Goal: Task Accomplishment & Management: Use online tool/utility

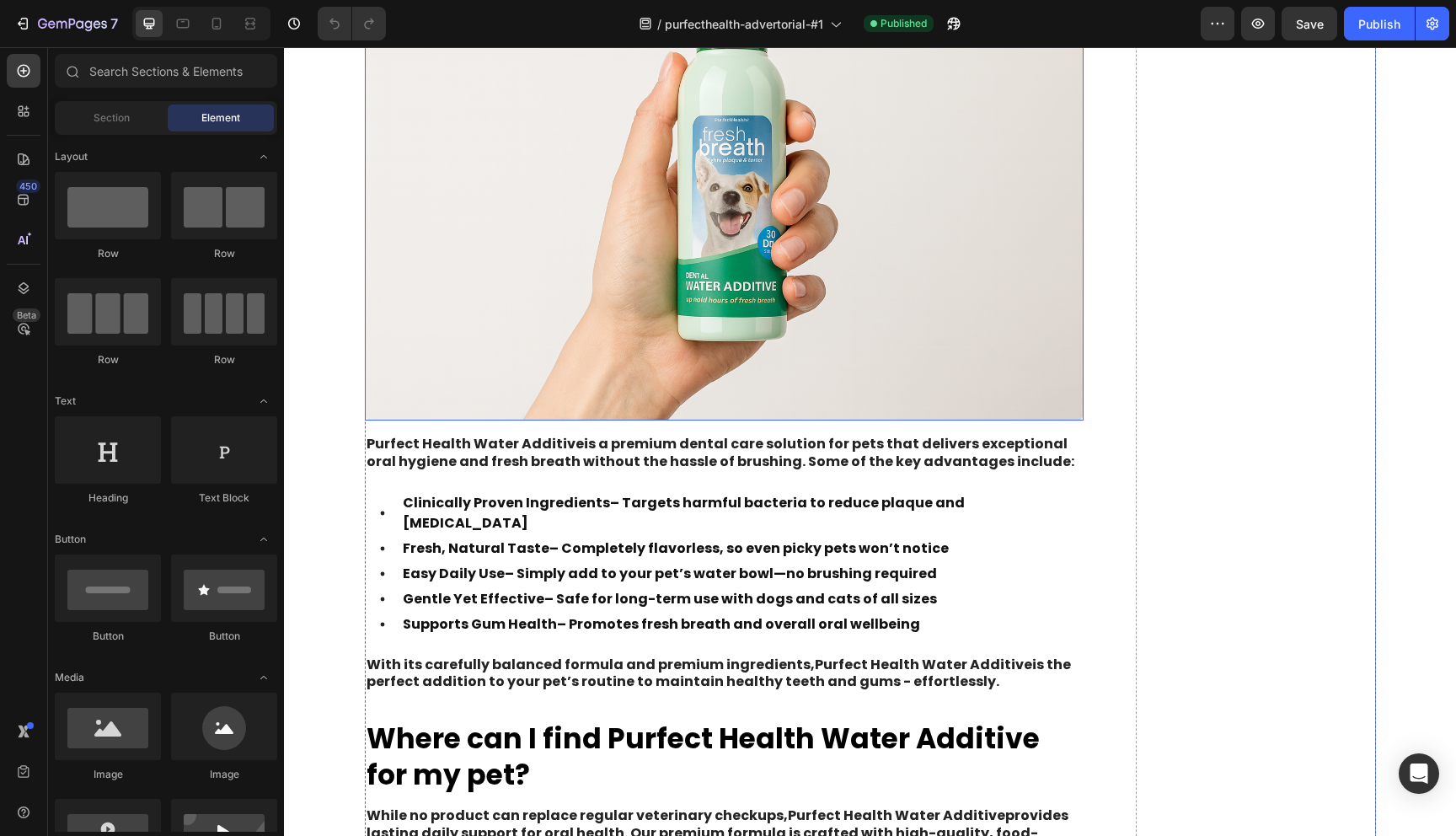
scroll to position [5316, 0]
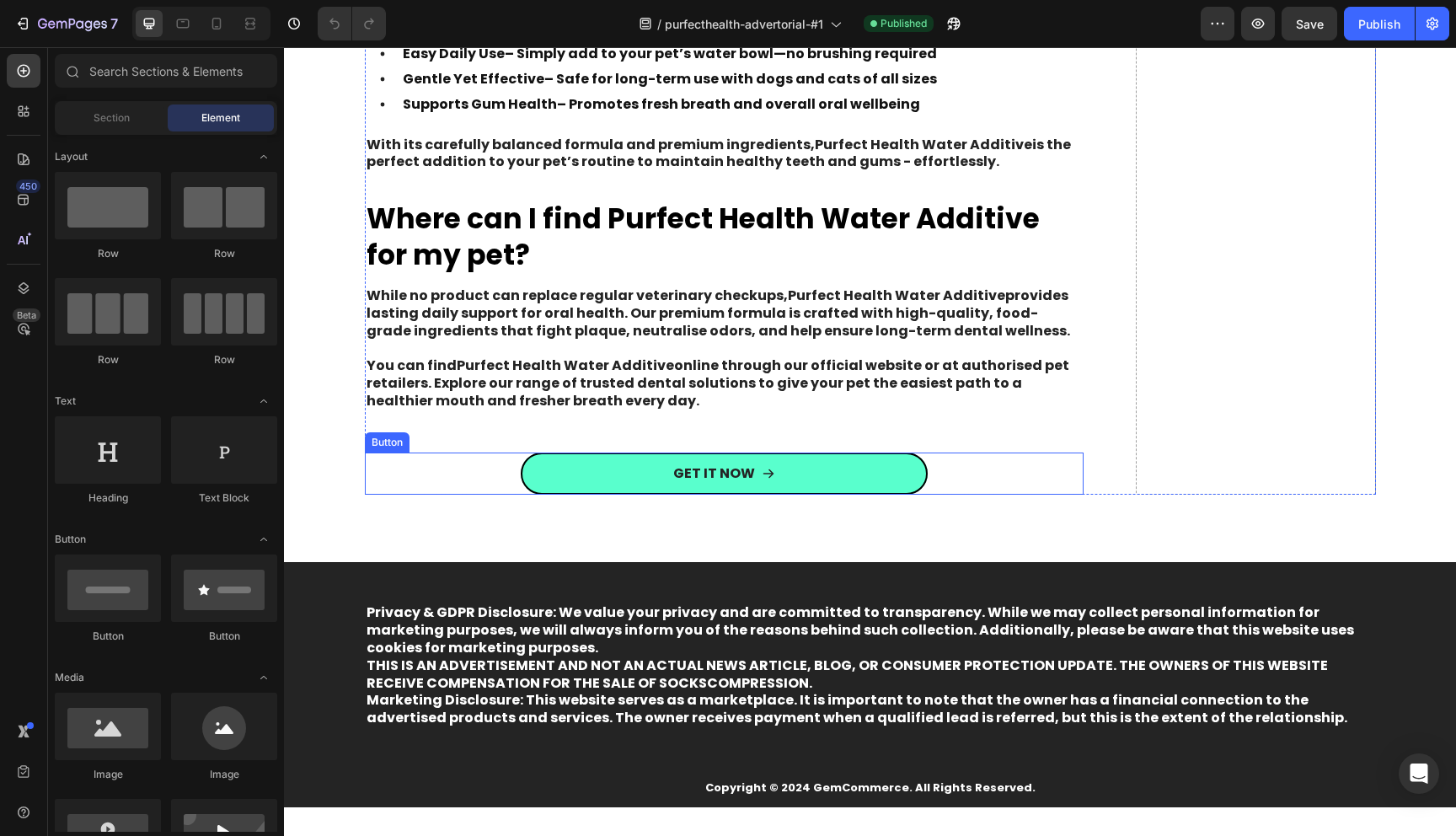
click at [641, 457] on link "GET IT NOW" at bounding box center [724, 474] width 407 height 43
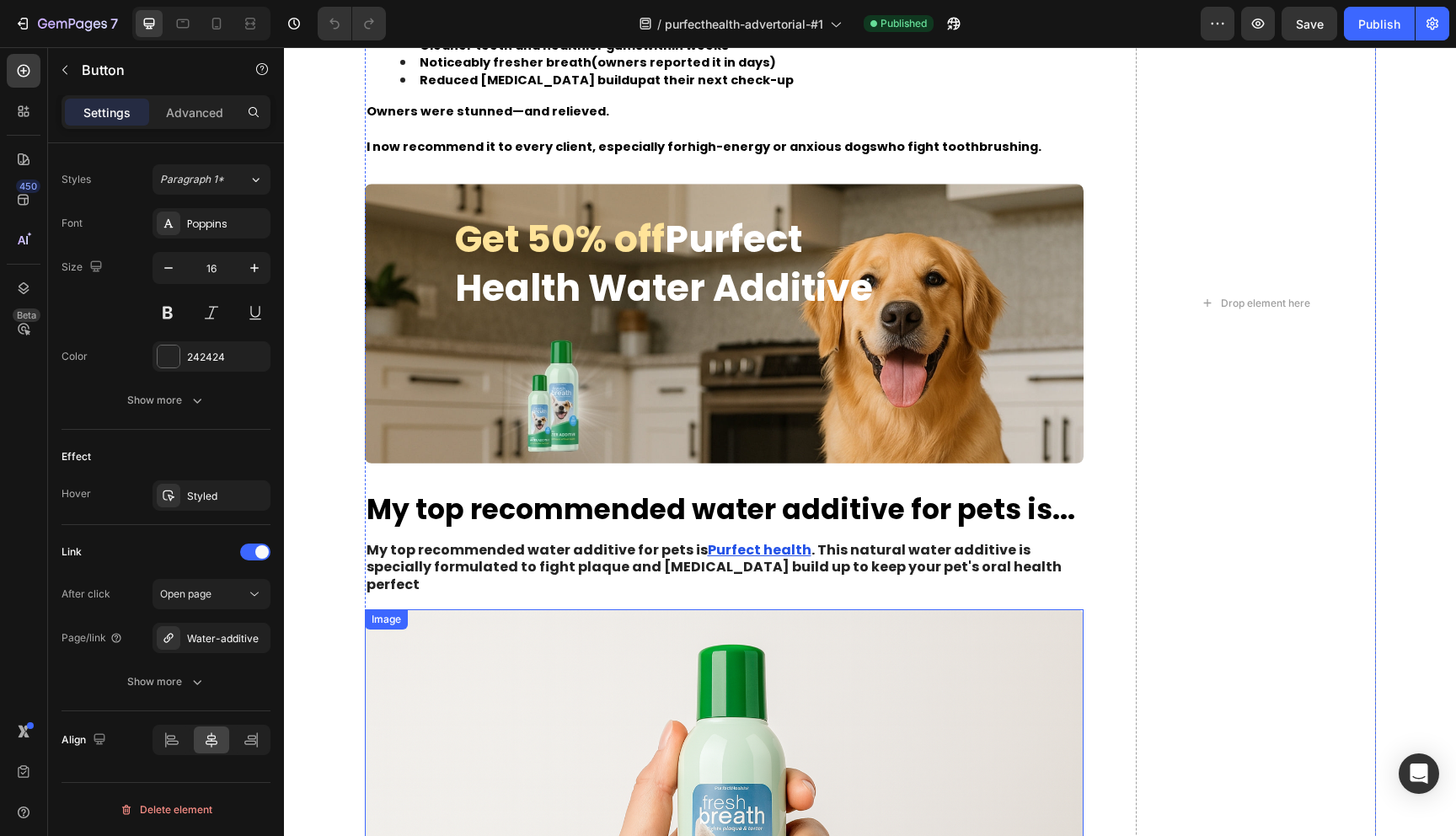
scroll to position [4093, 0]
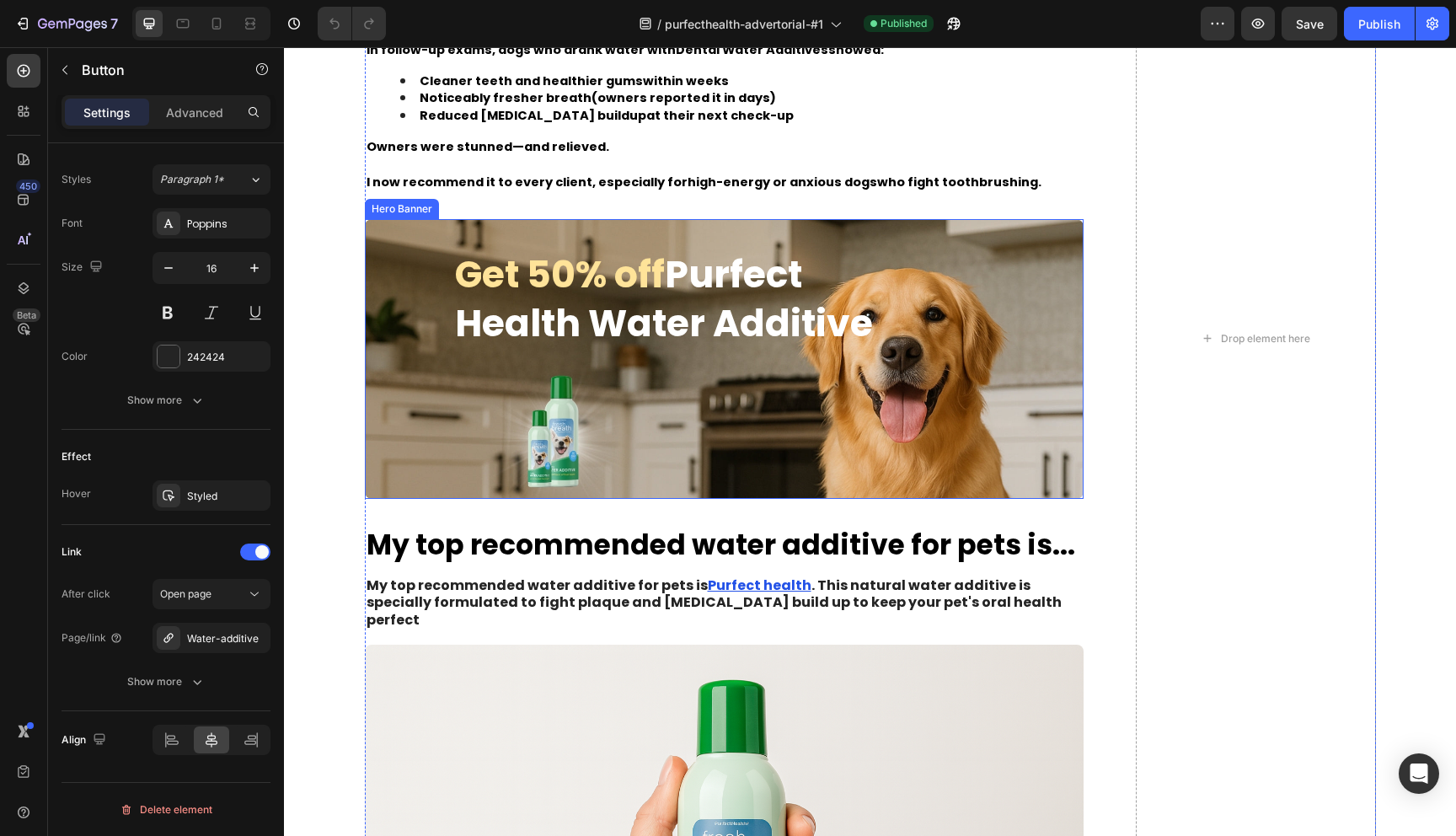
click at [512, 403] on div "Background Image" at bounding box center [725, 358] width 720 height 279
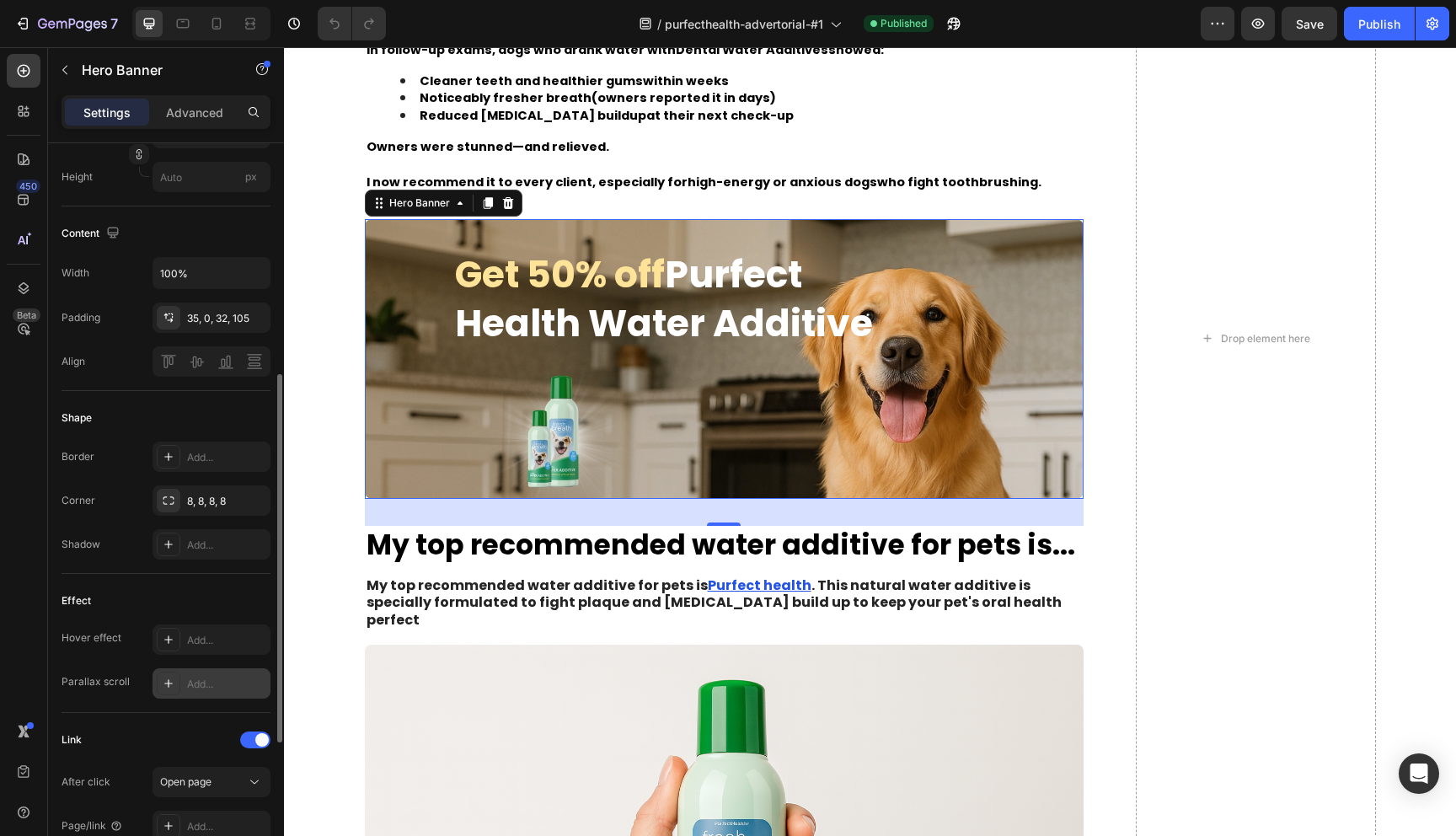
scroll to position [749, 0]
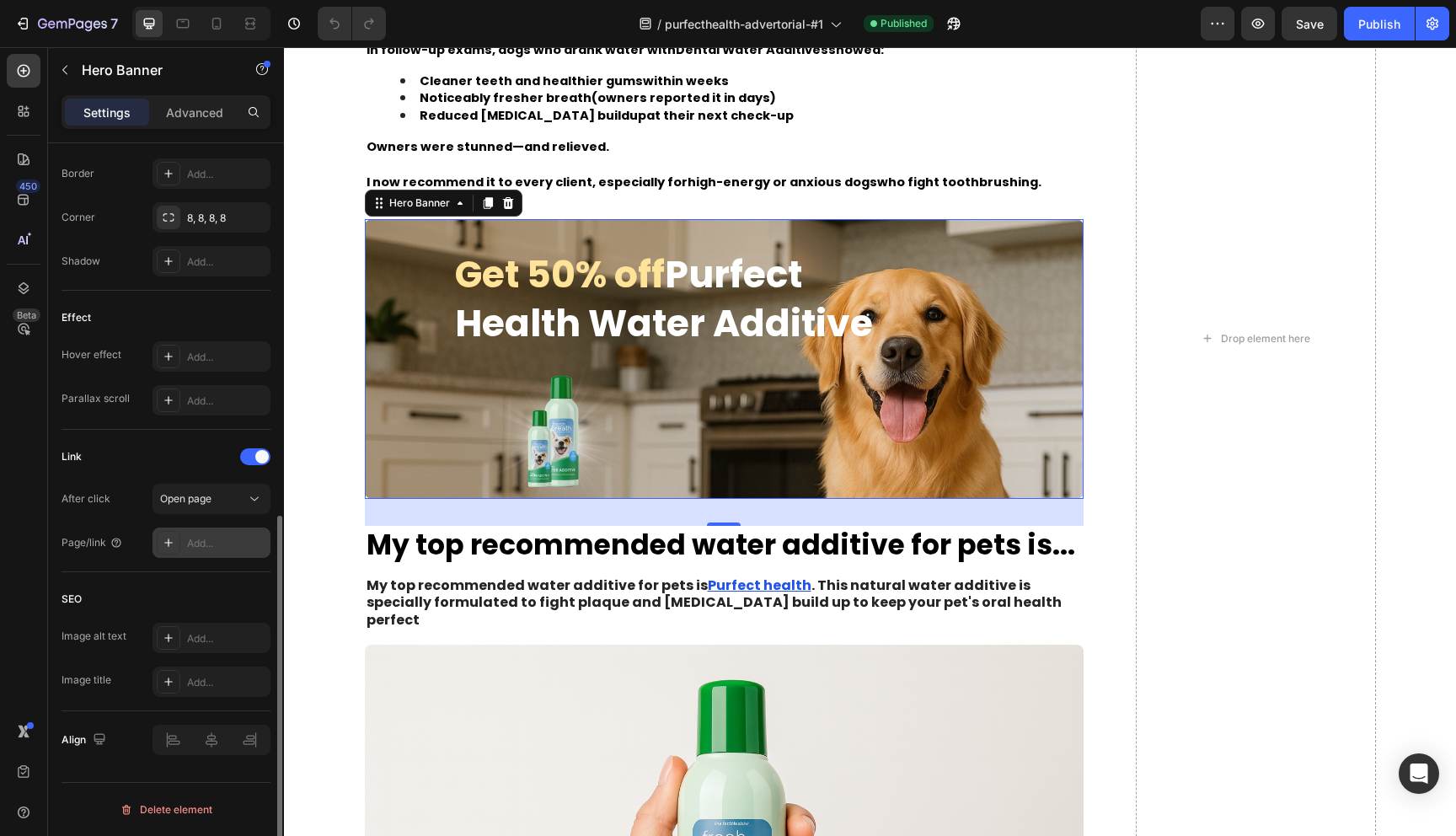
click at [212, 550] on div "Add..." at bounding box center [211, 543] width 118 height 30
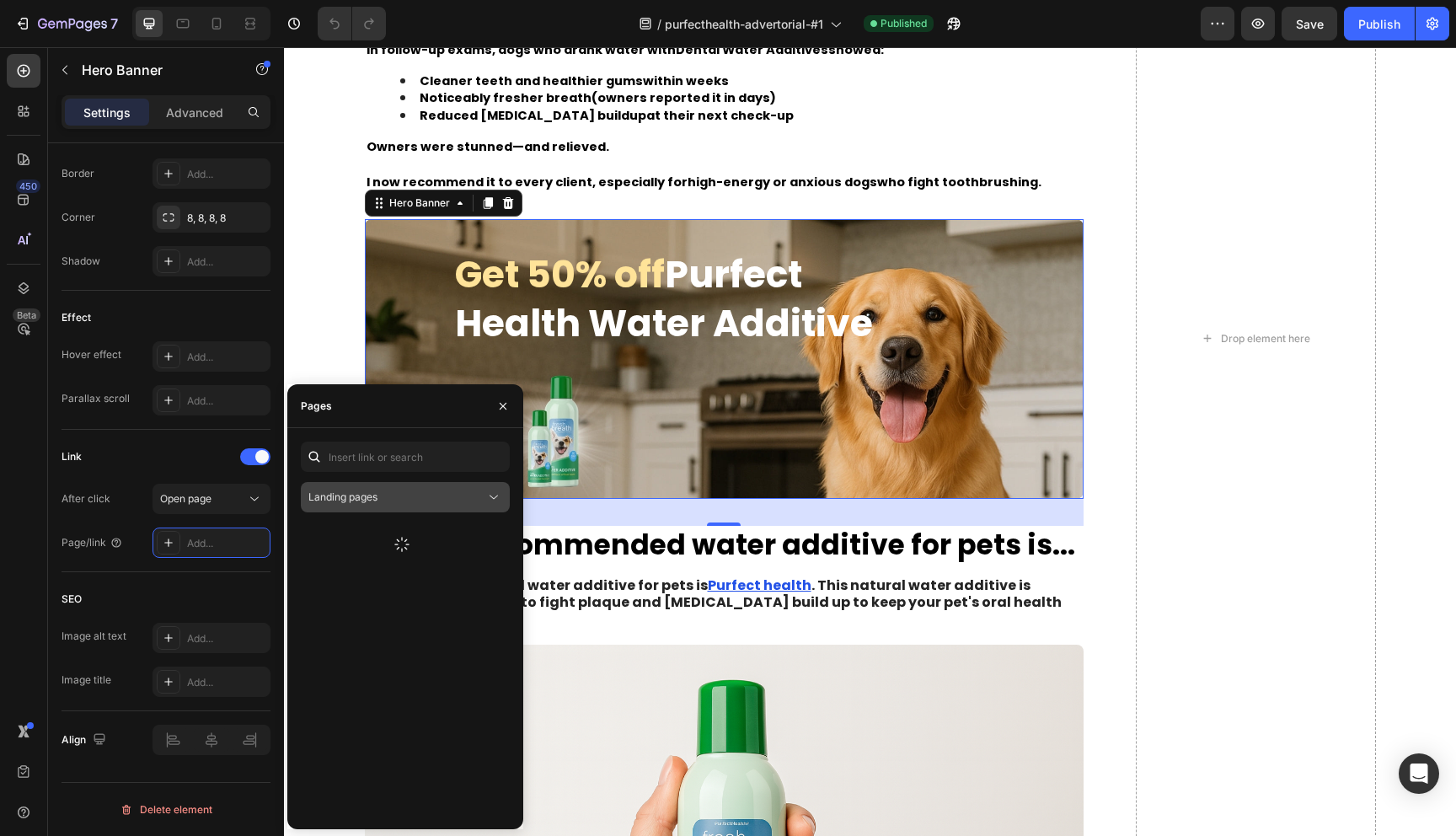
click at [383, 502] on div "Landing pages" at bounding box center [397, 498] width 177 height 16
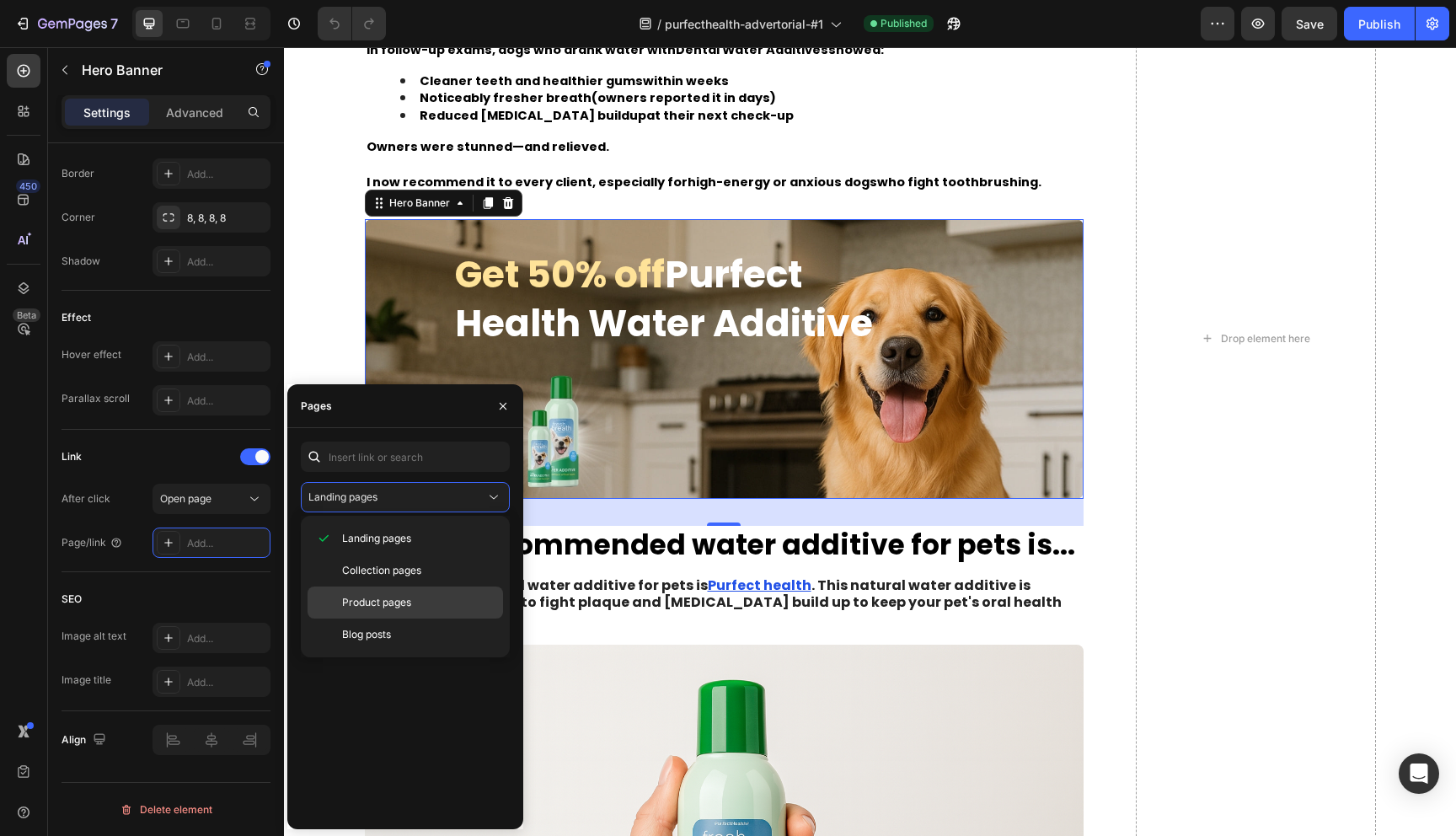
click at [397, 606] on span "Product pages" at bounding box center [377, 603] width 69 height 16
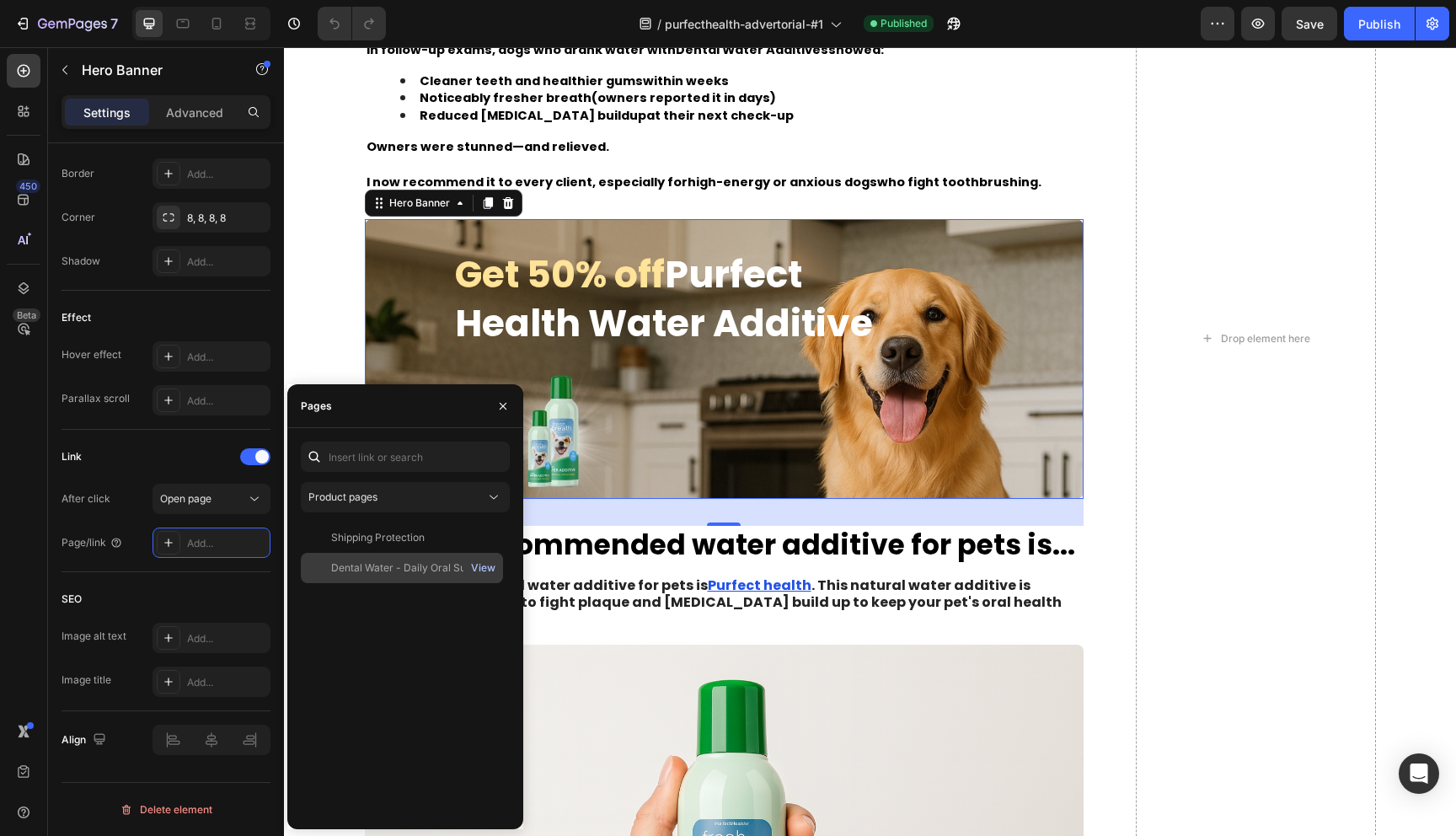
click at [488, 563] on div "View" at bounding box center [484, 569] width 24 height 16
click at [376, 569] on div "Dental Water - Daily Oral Support" at bounding box center [411, 569] width 160 height 16
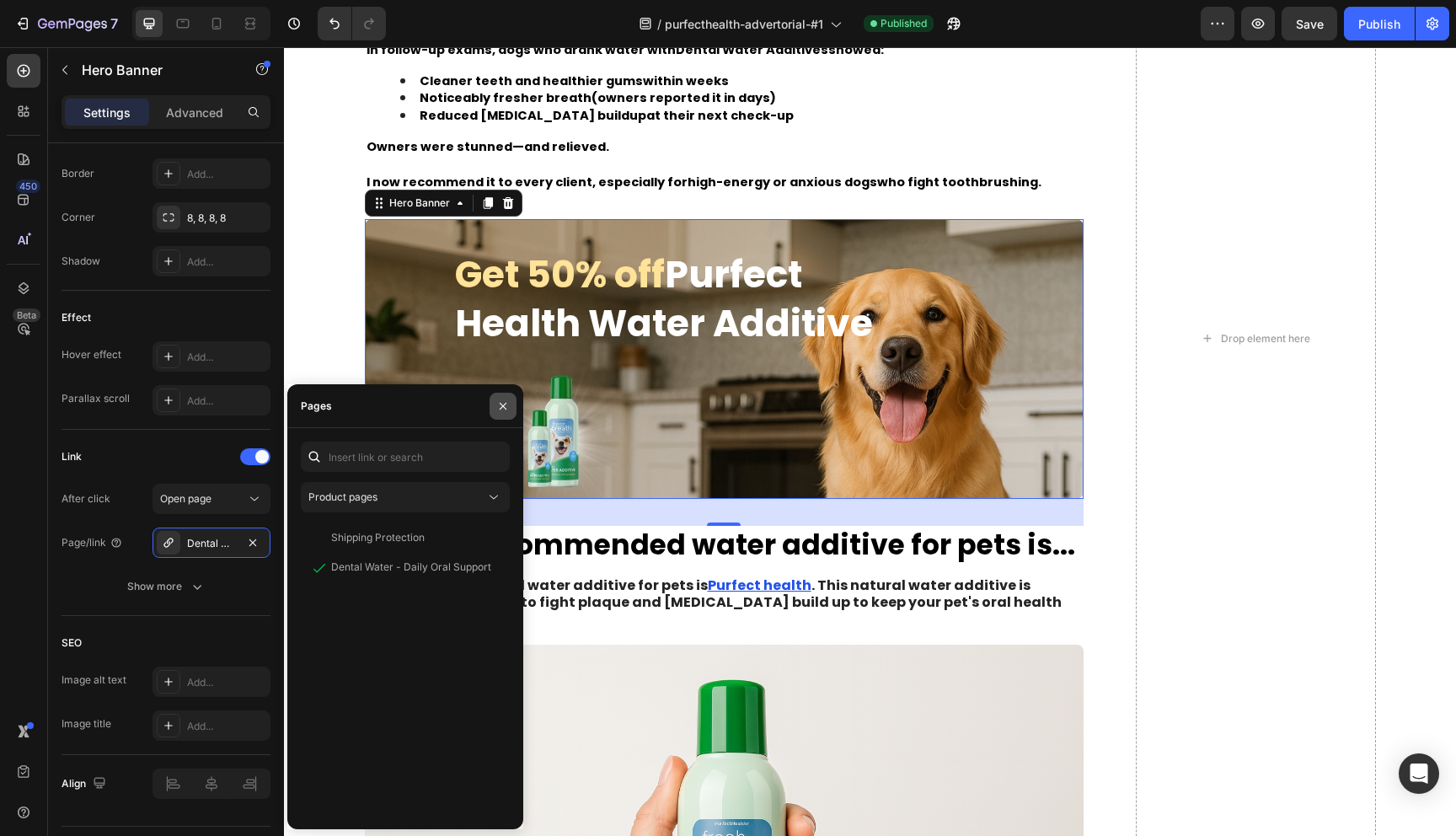
click at [502, 397] on button "button" at bounding box center [503, 406] width 27 height 27
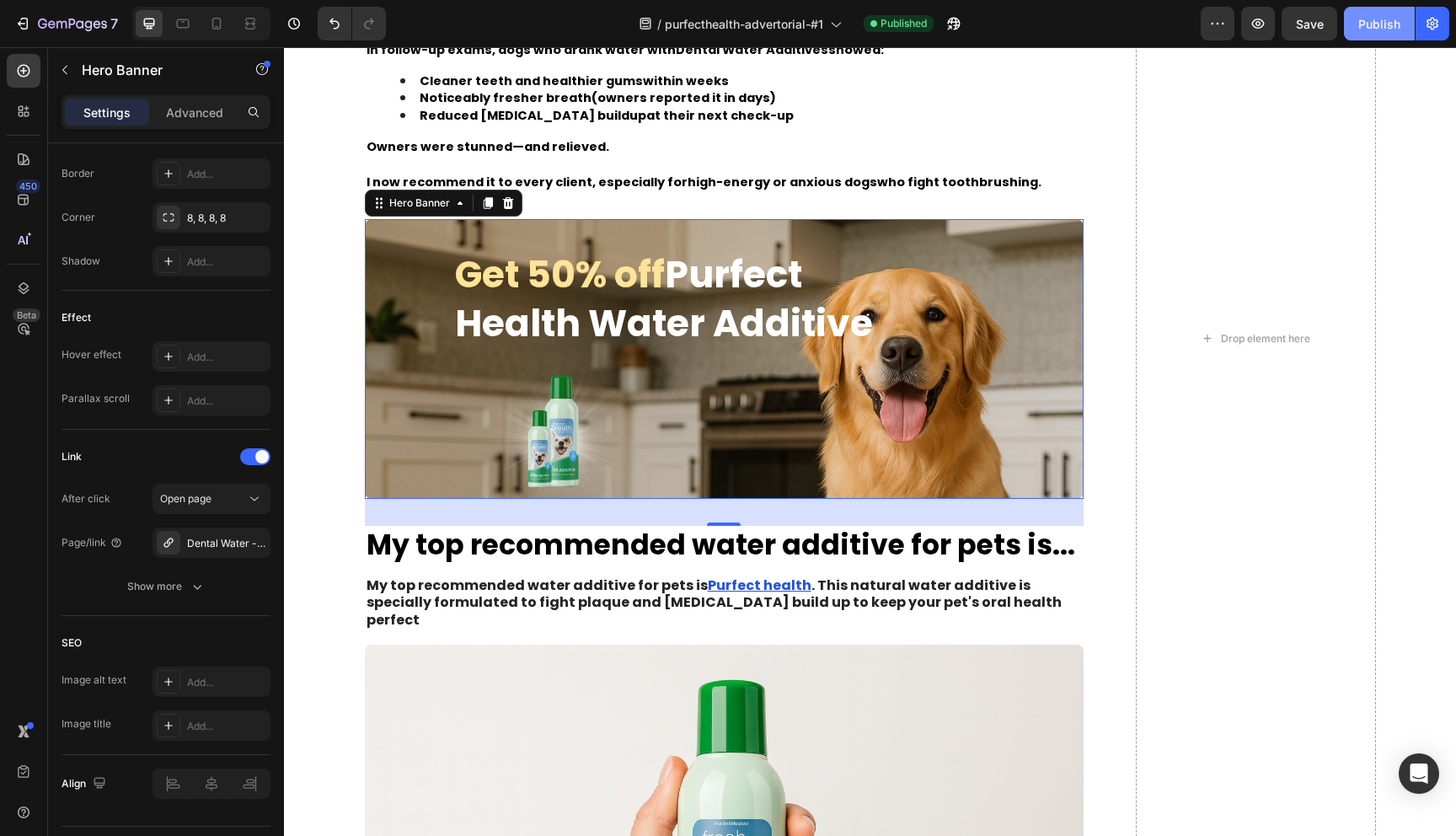
click at [1350, 36] on button "Publish" at bounding box center [1380, 23] width 71 height 34
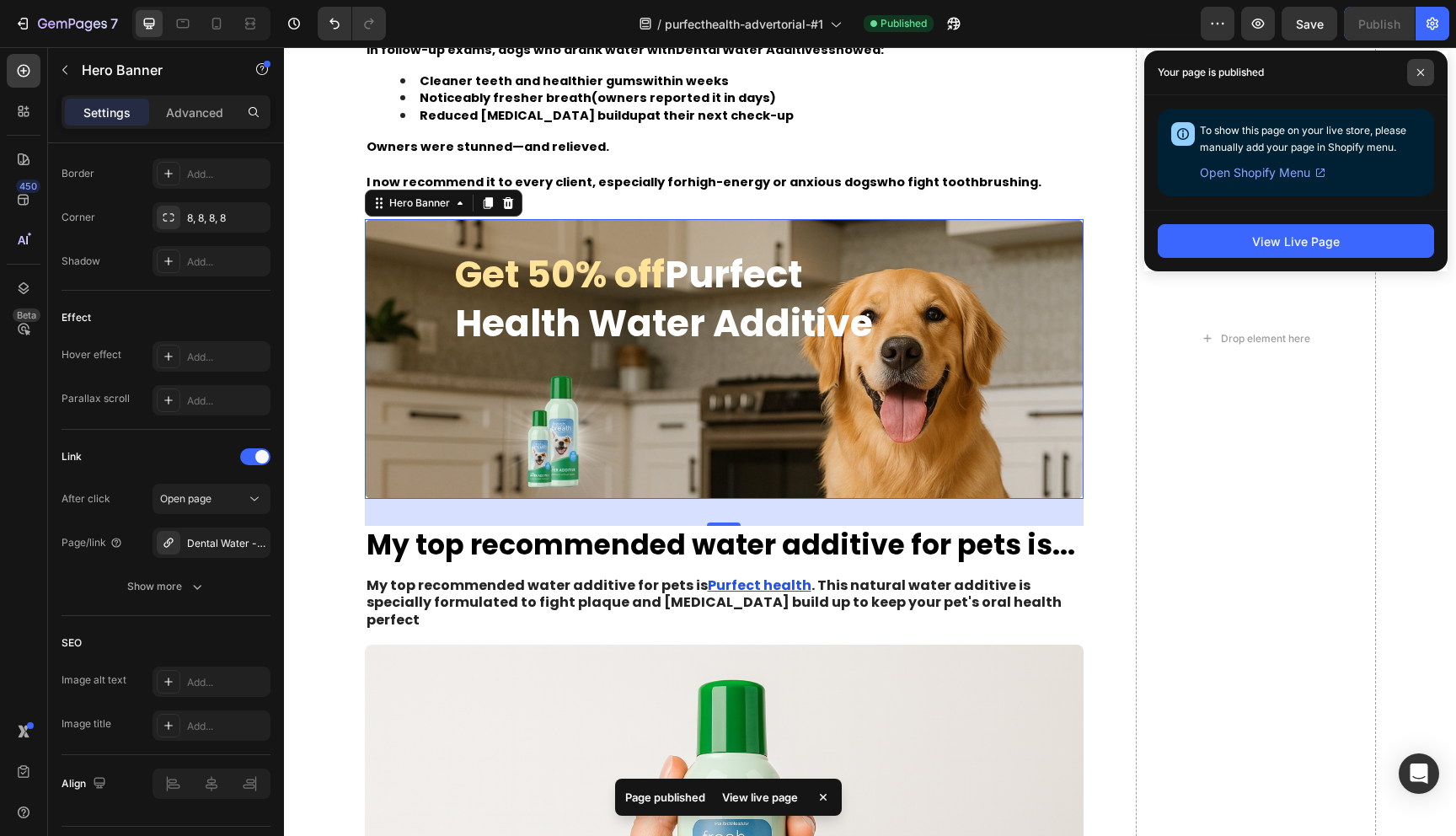
click at [1425, 78] on span at bounding box center [1421, 72] width 27 height 27
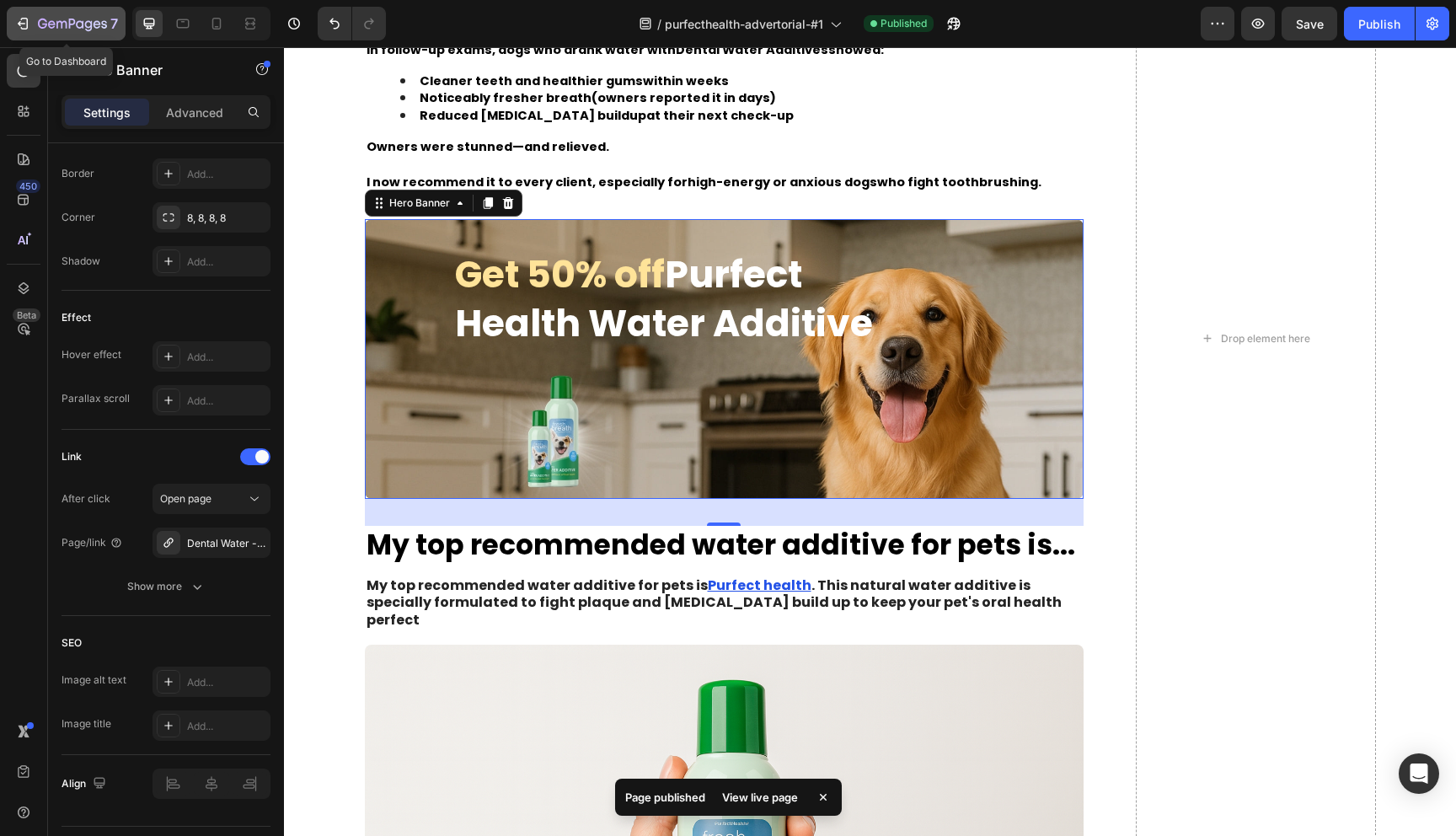
click at [53, 17] on icon "button" at bounding box center [73, 24] width 69 height 15
